Goal: Communication & Community: Connect with others

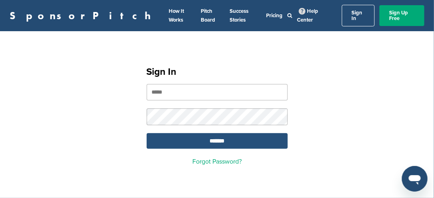
type input "**********"
click at [223, 133] on input "*******" at bounding box center [217, 141] width 141 height 16
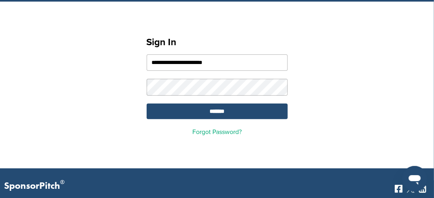
scroll to position [40, 0]
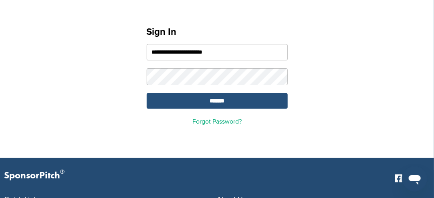
click at [213, 95] on input "*******" at bounding box center [217, 101] width 141 height 16
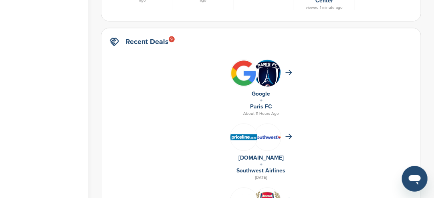
scroll to position [520, 0]
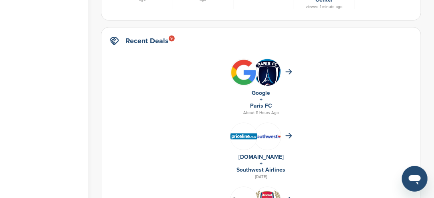
click at [267, 69] on img at bounding box center [267, 75] width 27 height 32
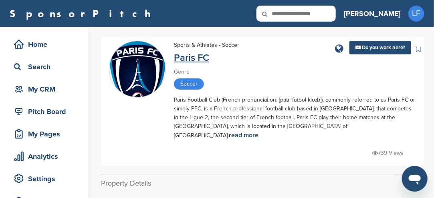
drag, startPoint x: 187, startPoint y: 59, endPoint x: 185, endPoint y: 56, distance: 4.3
click at [188, 58] on link "Paris FC" at bounding box center [191, 58] width 35 height 12
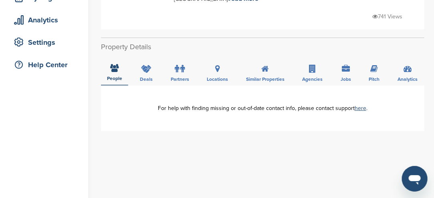
scroll to position [120, 0]
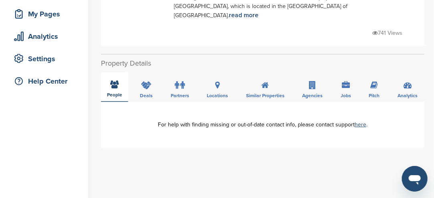
click at [118, 80] on icon at bounding box center [114, 84] width 8 height 8
click at [116, 80] on icon at bounding box center [114, 84] width 8 height 8
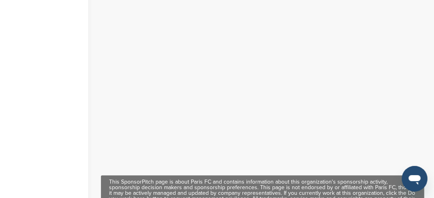
scroll to position [280, 0]
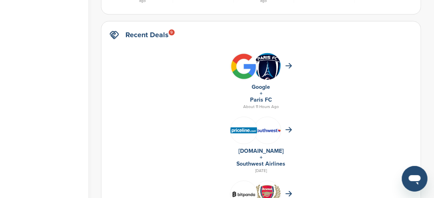
scroll to position [560, 0]
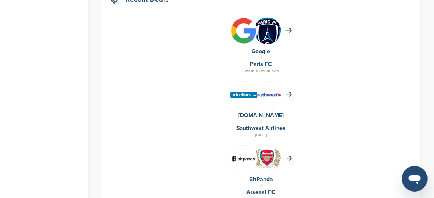
click at [266, 155] on img at bounding box center [267, 159] width 27 height 20
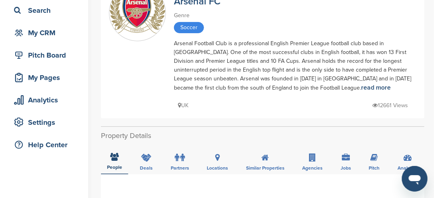
scroll to position [40, 0]
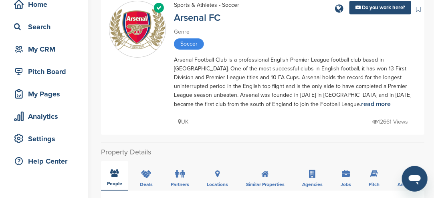
click at [108, 173] on div "People" at bounding box center [114, 176] width 27 height 30
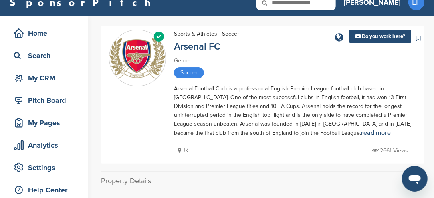
scroll to position [0, 0]
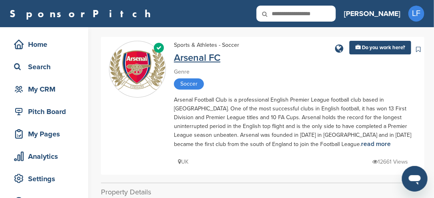
click at [193, 57] on link "Arsenal FC" at bounding box center [197, 58] width 46 height 12
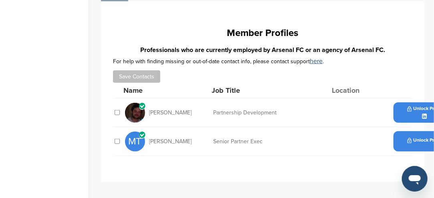
scroll to position [240, 0]
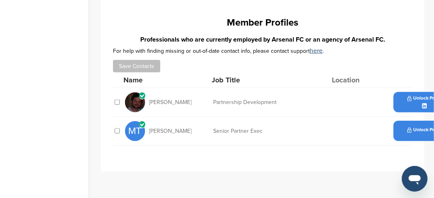
click at [402, 100] on div "Unlock Profile" at bounding box center [425, 102] width 64 height 20
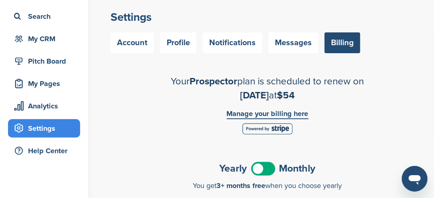
scroll to position [80, 0]
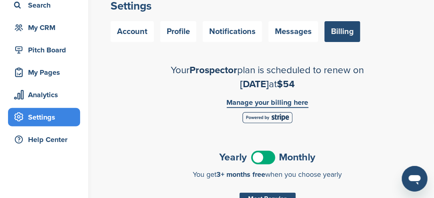
click at [276, 102] on link "Manage your billing here" at bounding box center [268, 103] width 82 height 9
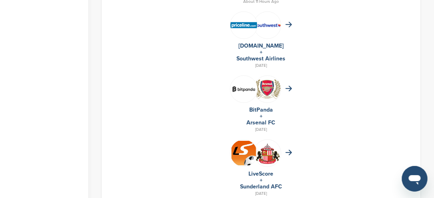
scroll to position [680, 0]
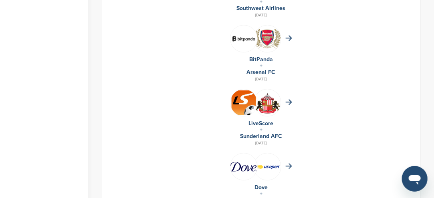
click at [264, 38] on img at bounding box center [267, 39] width 27 height 20
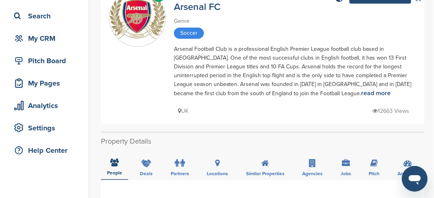
scroll to position [40, 0]
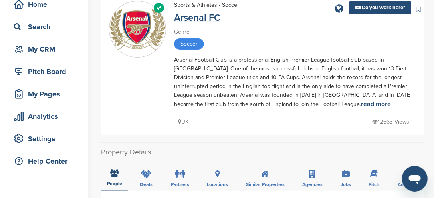
click at [206, 14] on link "Arsenal FC" at bounding box center [197, 18] width 46 height 12
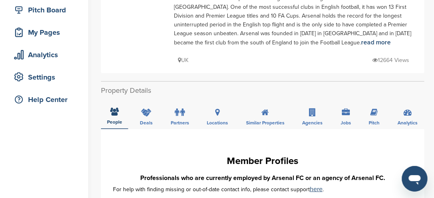
scroll to position [120, 0]
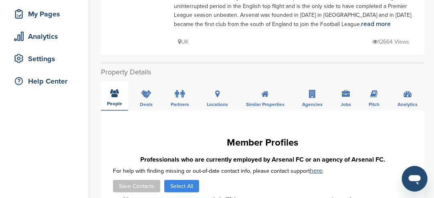
click at [112, 94] on icon at bounding box center [114, 93] width 8 height 8
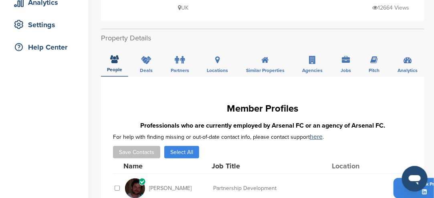
scroll to position [240, 0]
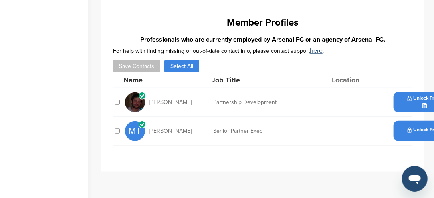
click at [417, 100] on span "Unlock Profile" at bounding box center [425, 99] width 36 height 6
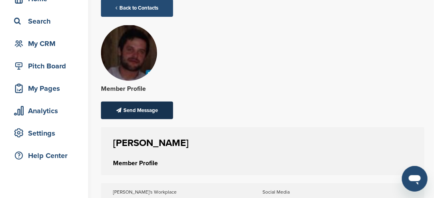
scroll to position [40, 0]
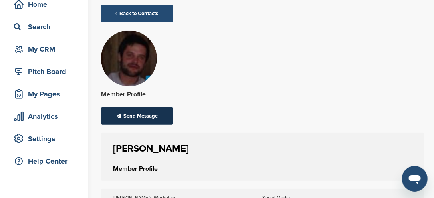
click at [148, 114] on div "Send Message" at bounding box center [137, 116] width 72 height 18
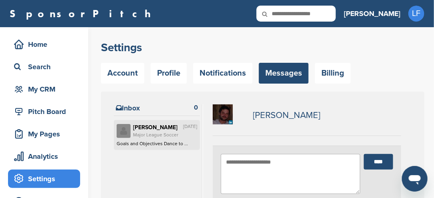
click at [247, 162] on textarea at bounding box center [290, 174] width 139 height 40
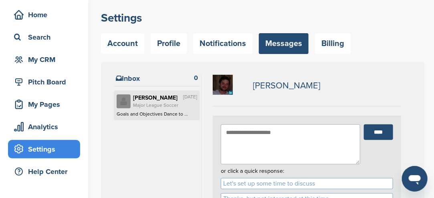
scroll to position [40, 0]
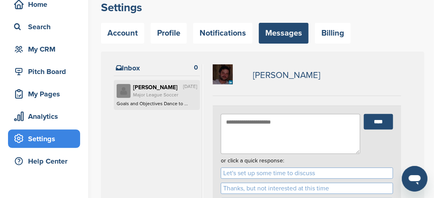
click at [236, 132] on textarea at bounding box center [290, 134] width 139 height 40
paste textarea "**********"
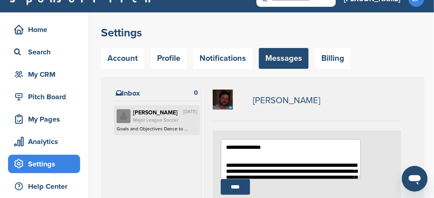
scroll to position [0, 0]
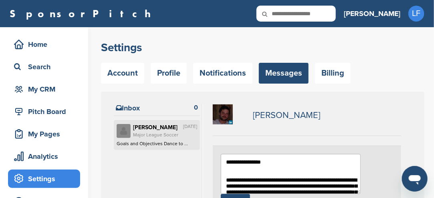
click at [267, 163] on textarea at bounding box center [291, 174] width 140 height 40
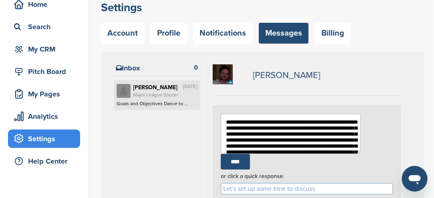
scroll to position [54, 0]
type textarea "**********"
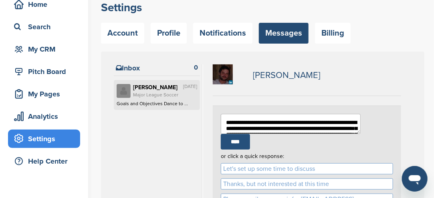
click at [250, 134] on input "****" at bounding box center [235, 142] width 29 height 16
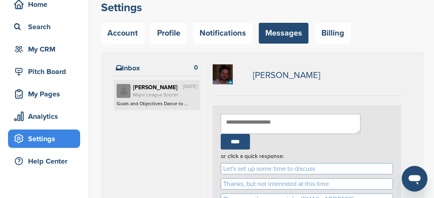
scroll to position [0, 0]
